Goal: Find specific page/section: Find specific page/section

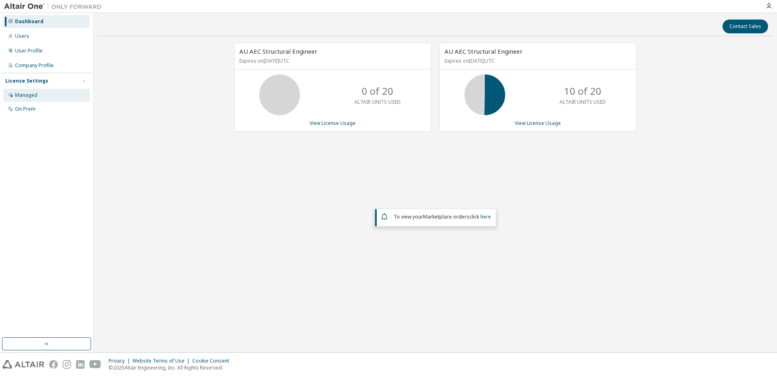
click at [28, 97] on div "Managed" at bounding box center [26, 95] width 22 height 7
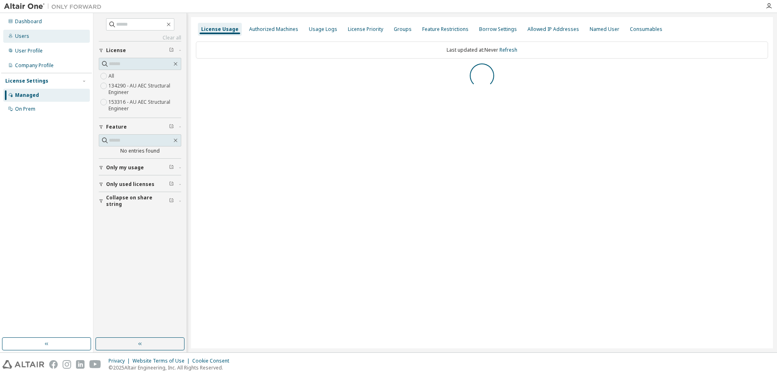
click at [30, 36] on div "Users" at bounding box center [46, 36] width 87 height 13
